Goal: Information Seeking & Learning: Learn about a topic

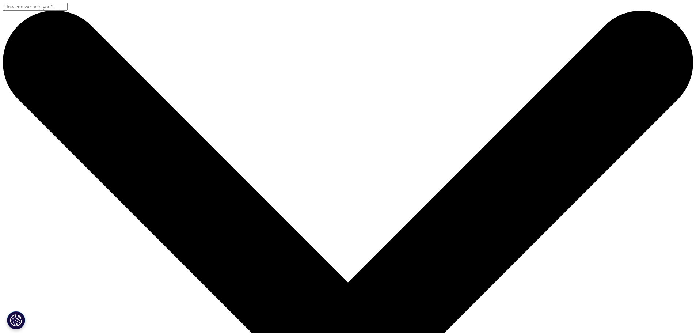
scroll to position [1428, 0]
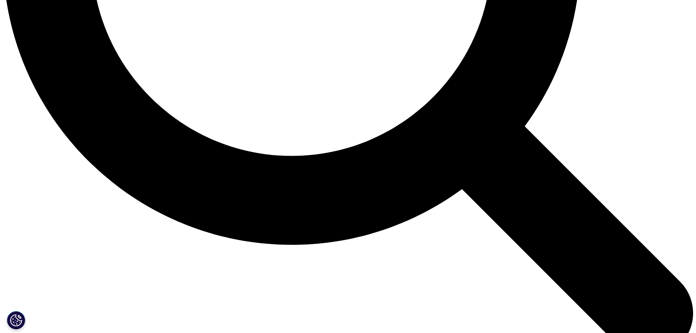
scroll to position [987, 0]
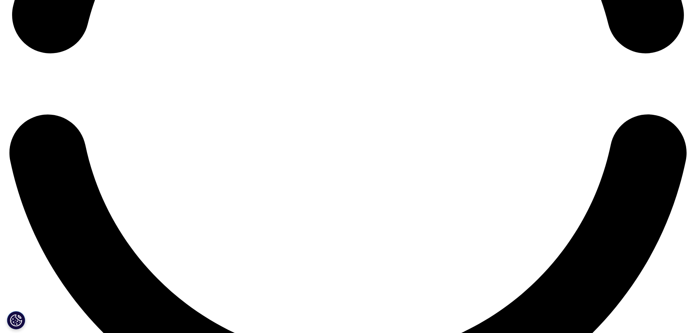
scroll to position [1661, 0]
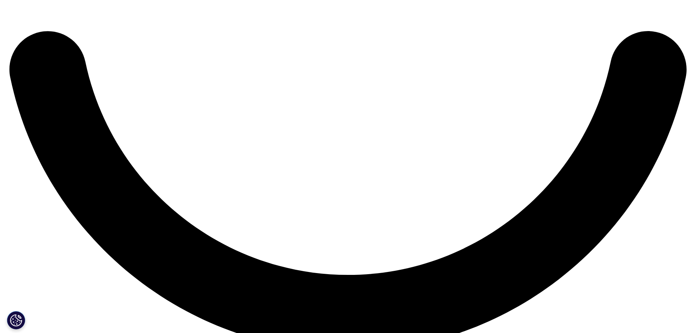
scroll to position [1734, 0]
